Goal: Download file/media

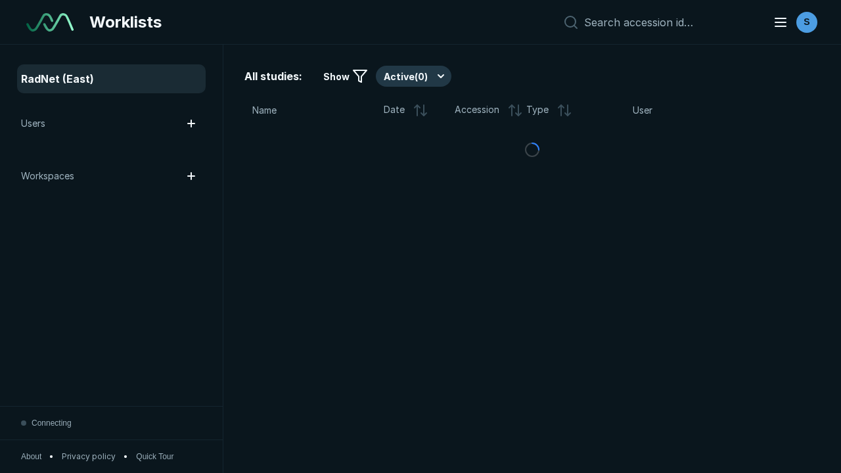
scroll to position [3590, 5476]
